Goal: Task Accomplishment & Management: Manage account settings

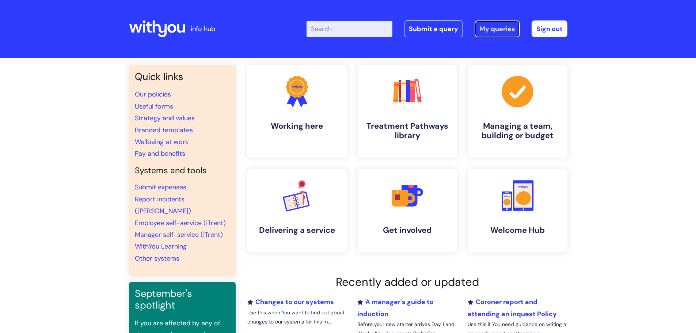
drag, startPoint x: 490, startPoint y: 28, endPoint x: 383, endPoint y: 42, distance: 108.0
click at [490, 28] on link "My queries" at bounding box center [497, 28] width 45 height 17
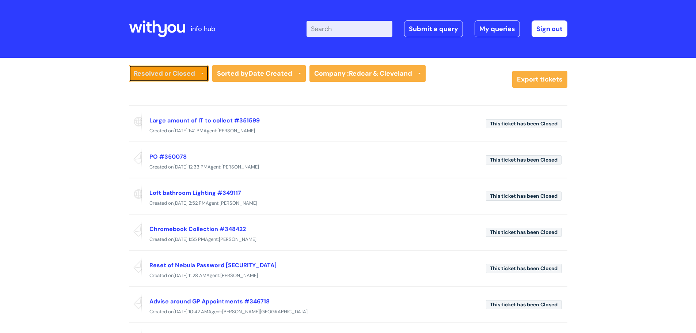
click at [182, 71] on link "Resolved or Closed" at bounding box center [169, 73] width 80 height 17
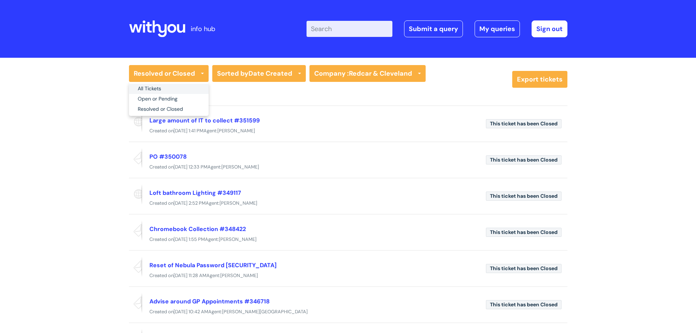
click at [174, 88] on link "All Tickets" at bounding box center [169, 89] width 80 height 10
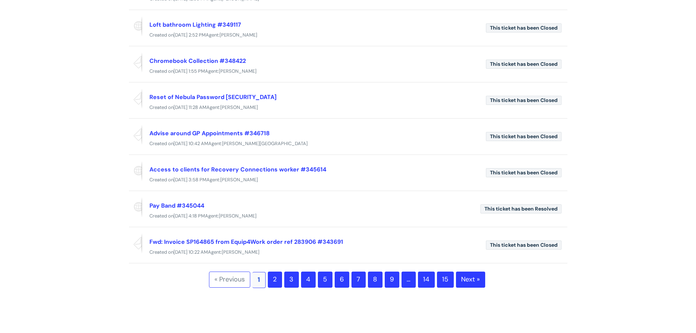
scroll to position [219, 0]
